Goal: Information Seeking & Learning: Find specific page/section

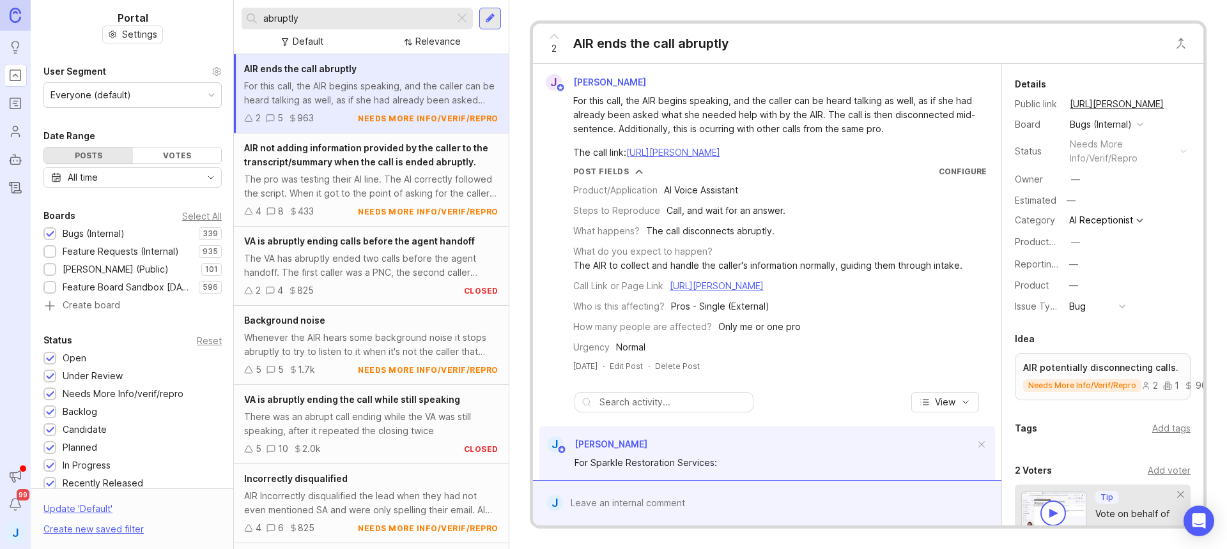
scroll to position [103, 0]
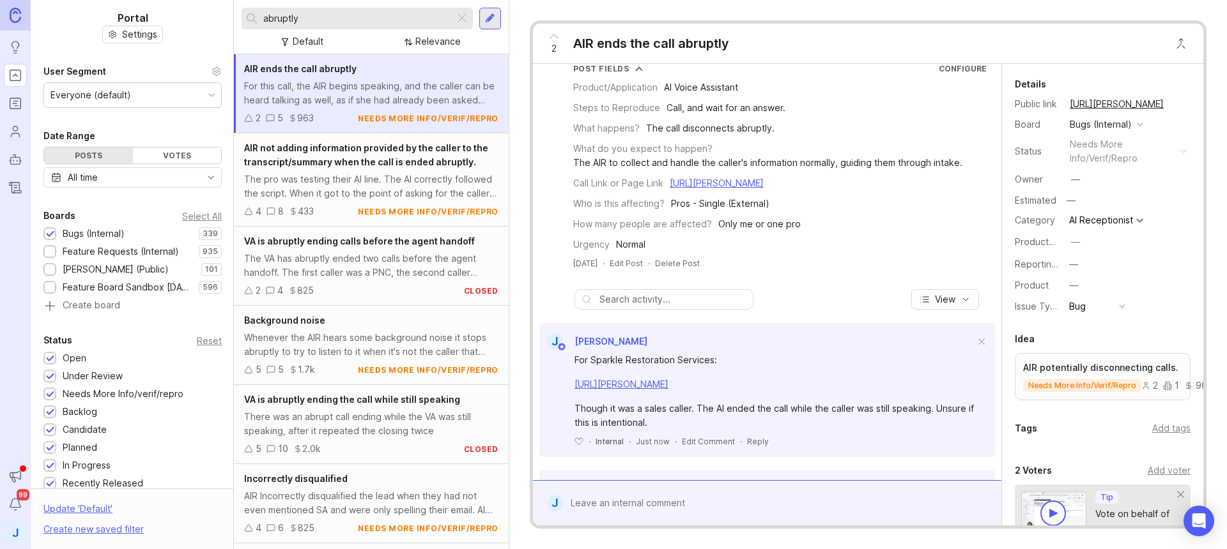
click at [459, 20] on div at bounding box center [461, 18] width 15 height 17
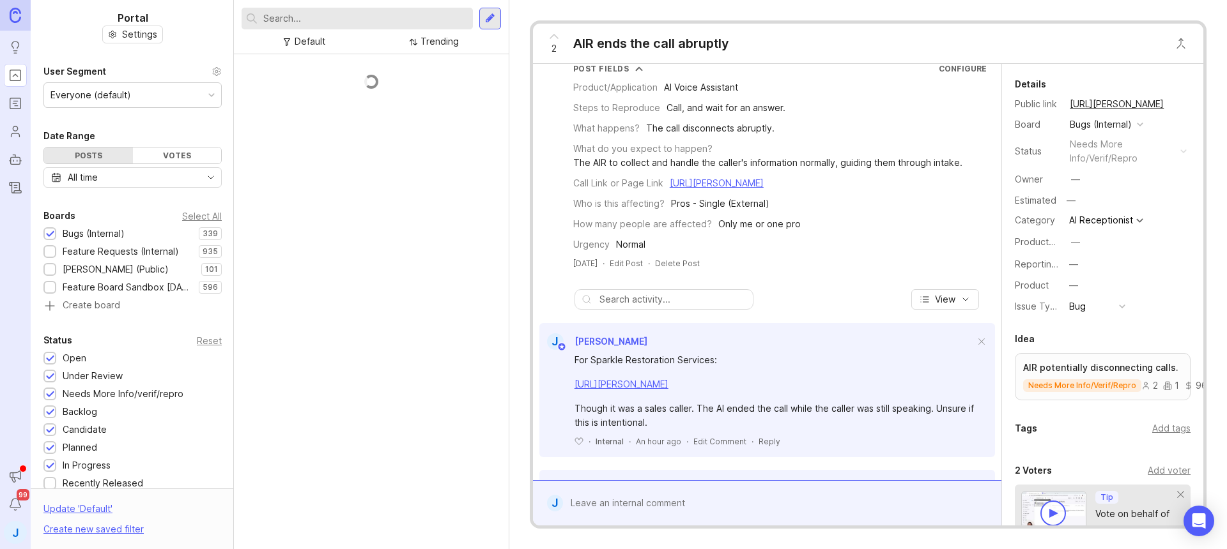
click at [412, 20] on input "text" at bounding box center [365, 18] width 204 height 14
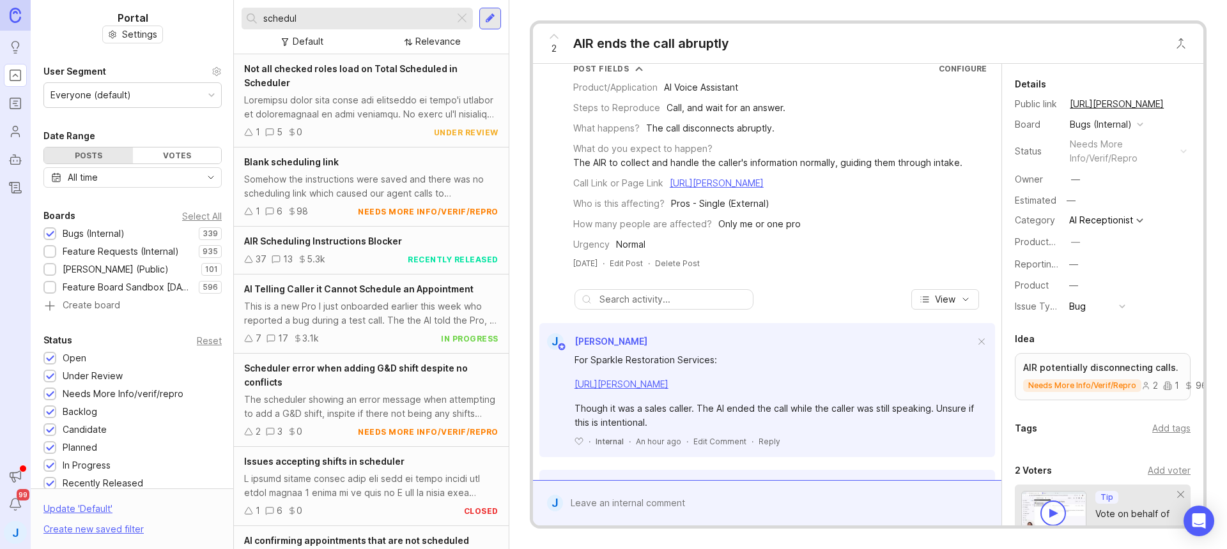
click at [454, 240] on div "AIR Scheduling Instructions Blocker" at bounding box center [371, 241] width 254 height 14
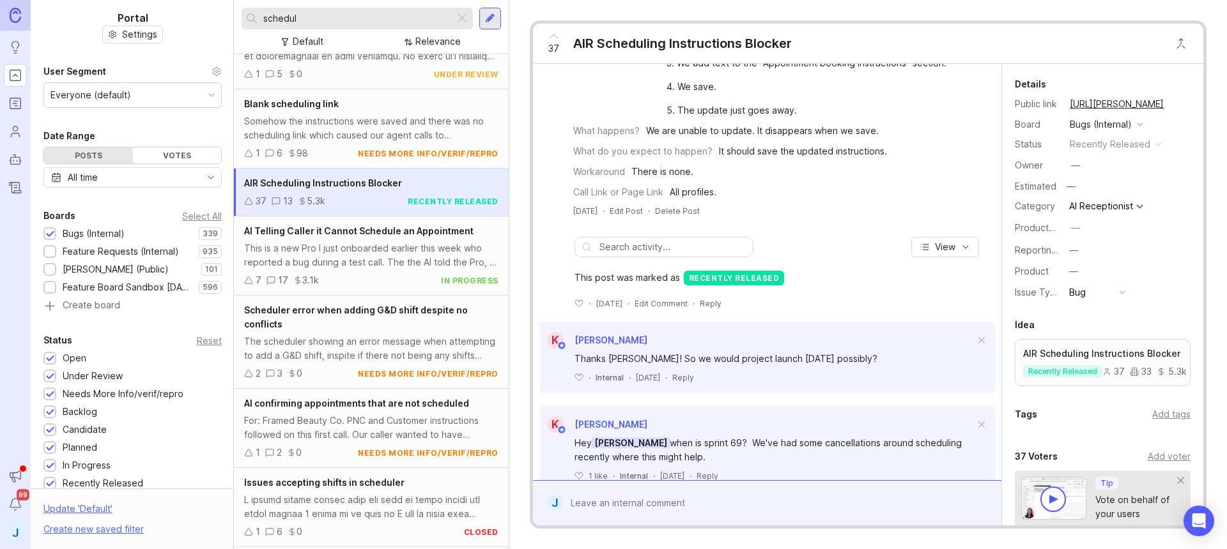
scroll to position [182, 0]
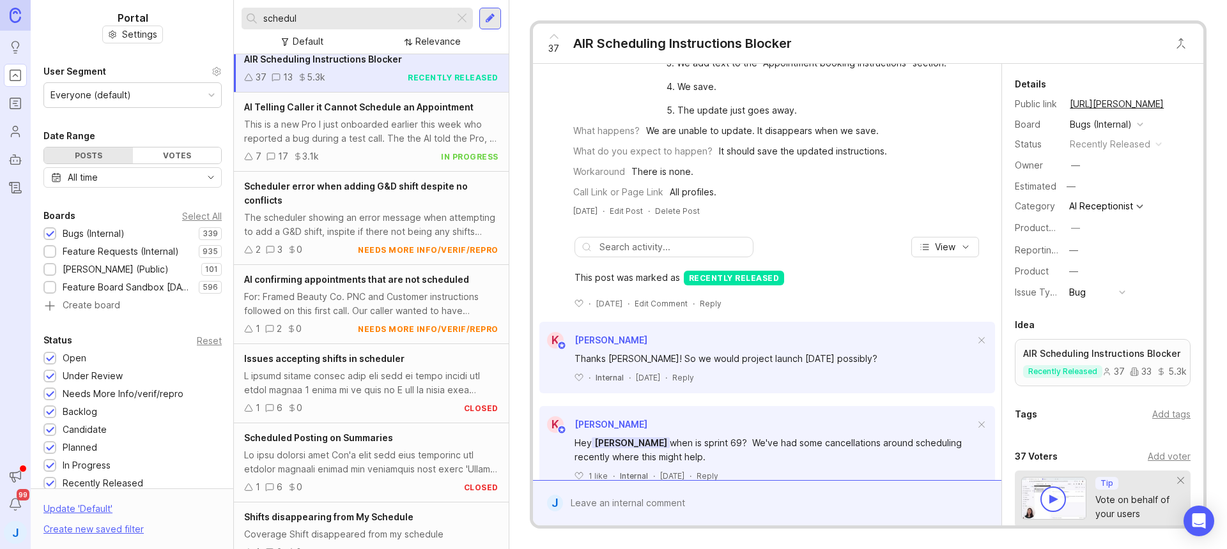
click at [423, 299] on div "For: Framed Beauty Co. PNC and Customer instructions followed on this first cal…" at bounding box center [371, 304] width 254 height 28
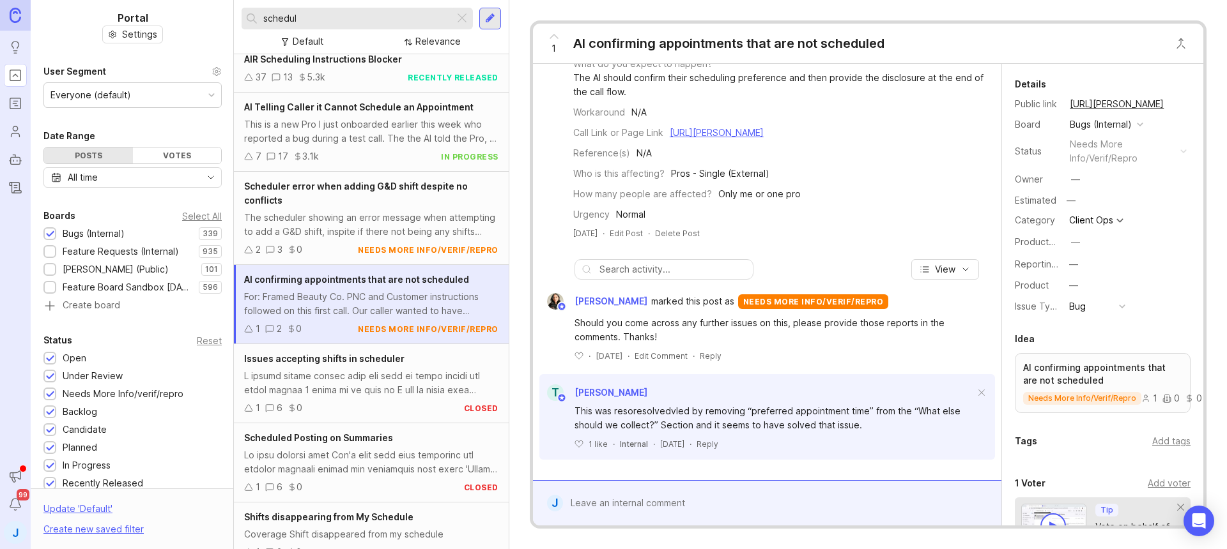
scroll to position [305, 0]
click at [753, 324] on div "Should you come across any further issues on this, please provide those reports…" at bounding box center [774, 330] width 400 height 28
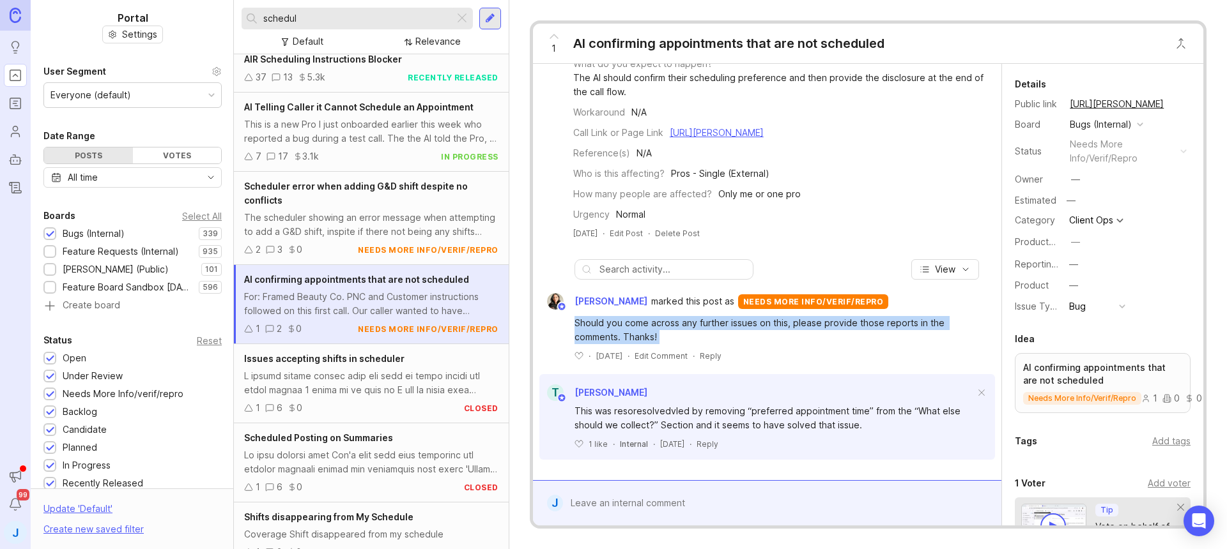
click at [791, 324] on div "Should you come across any further issues on this, please provide those reports…" at bounding box center [774, 330] width 400 height 28
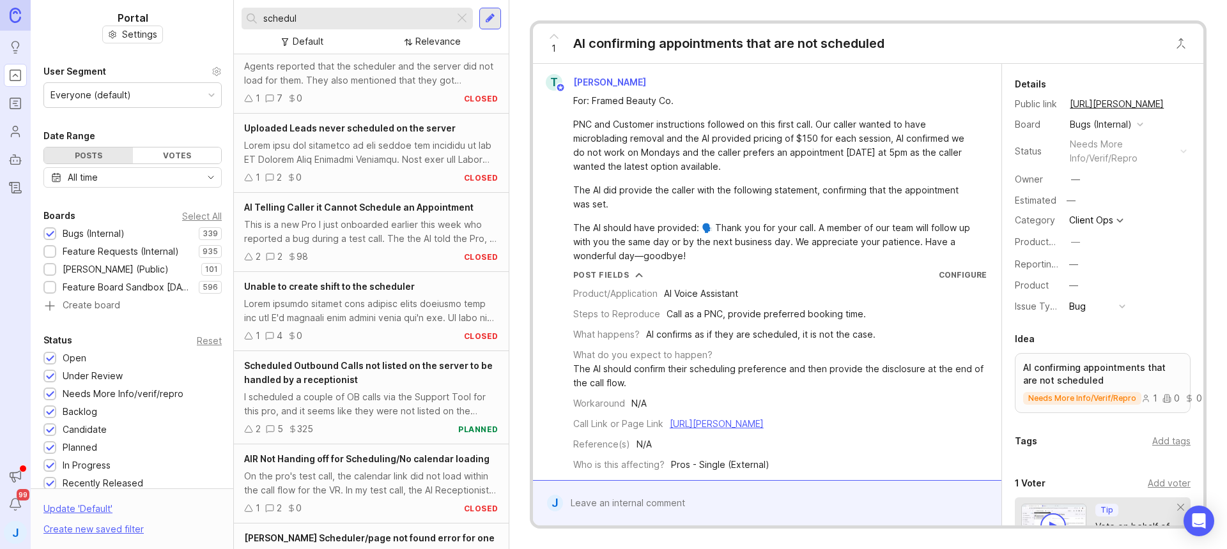
scroll to position [1406, 0]
click at [373, 5] on div "schedul Default Relevance" at bounding box center [371, 27] width 275 height 54
click at [367, 13] on input "schedul" at bounding box center [356, 18] width 186 height 14
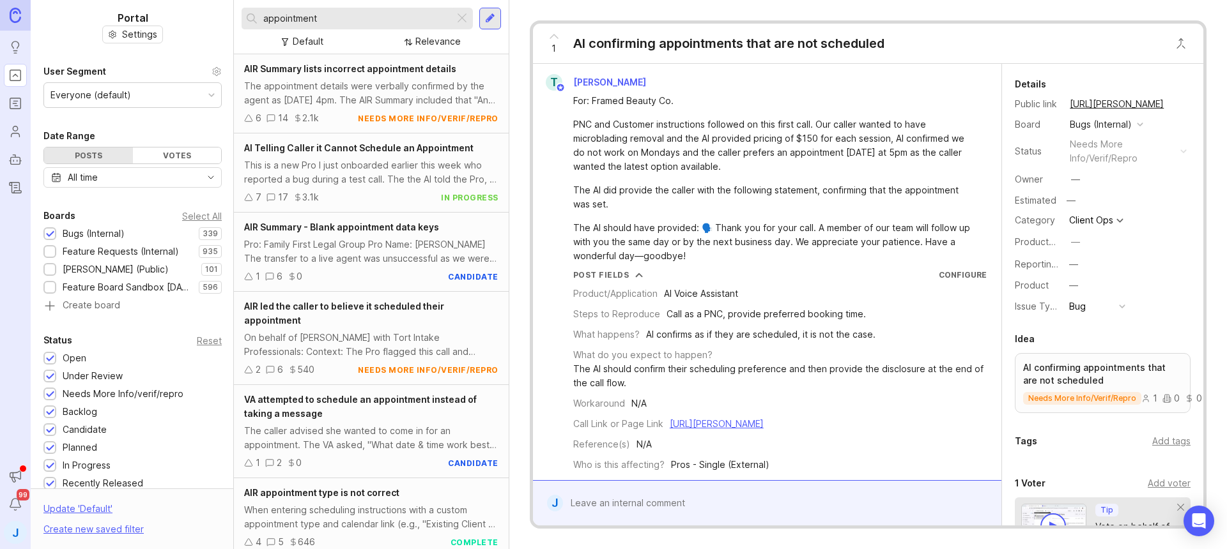
type input "appointment"
click at [318, 78] on div "AIR Summary lists incorrect appointment details The appointment details were ve…" at bounding box center [371, 93] width 275 height 79
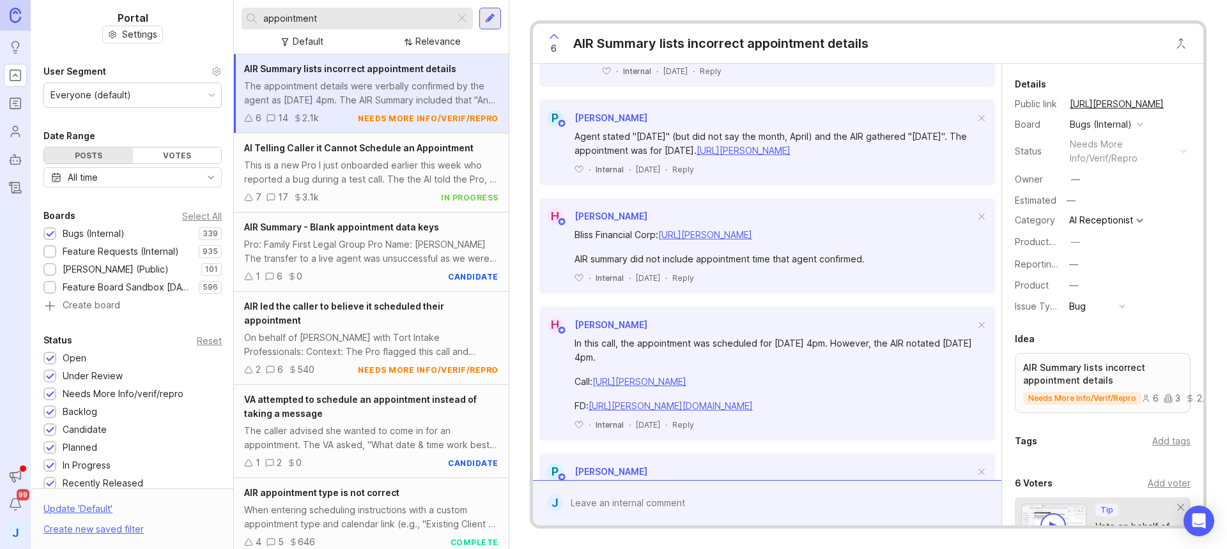
scroll to position [1381, 0]
